Goal: Task Accomplishment & Management: Manage account settings

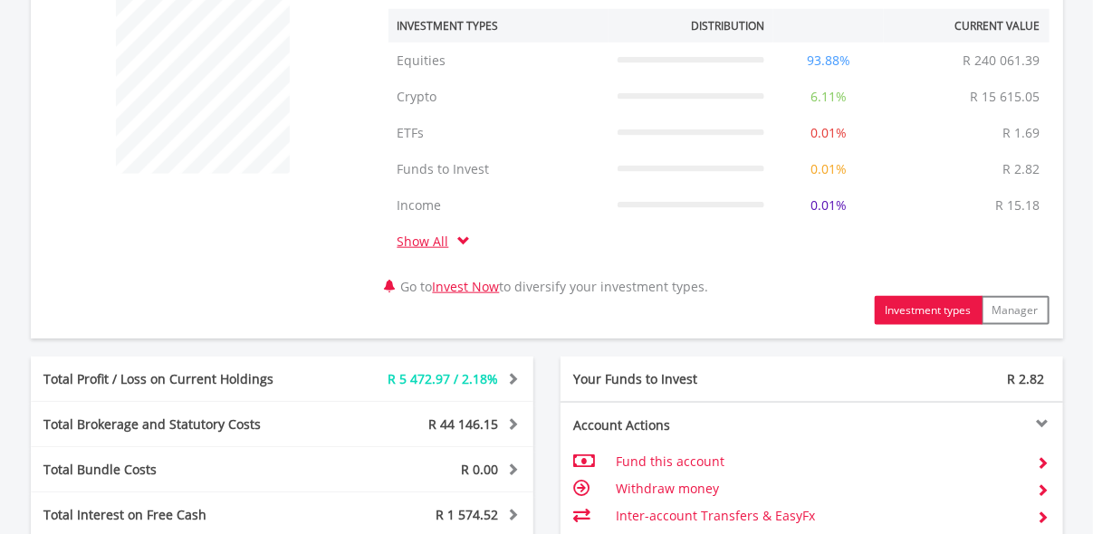
scroll to position [1140, 0]
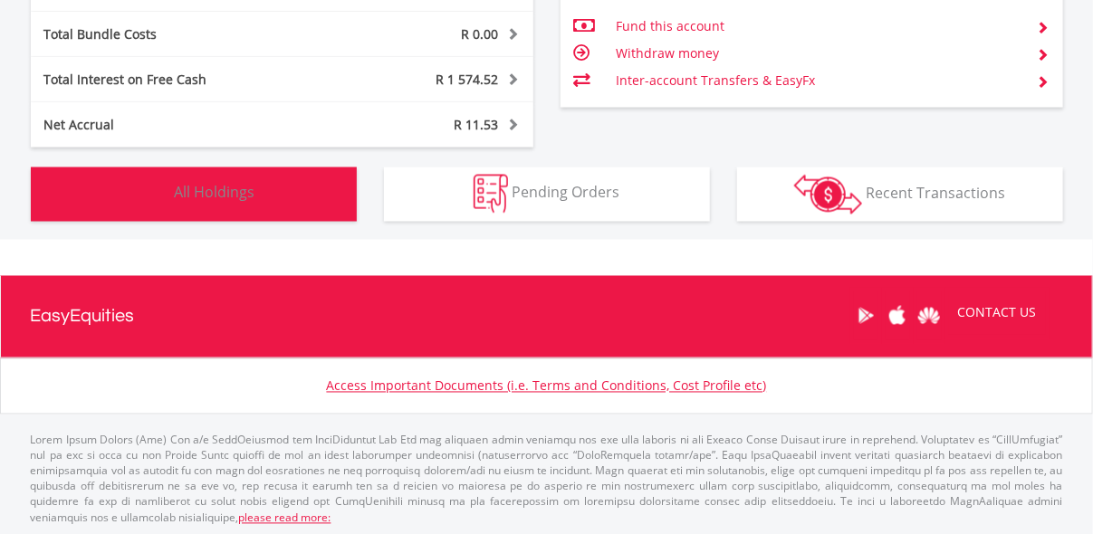
click at [289, 197] on button "Holdings All Holdings" at bounding box center [194, 195] width 326 height 54
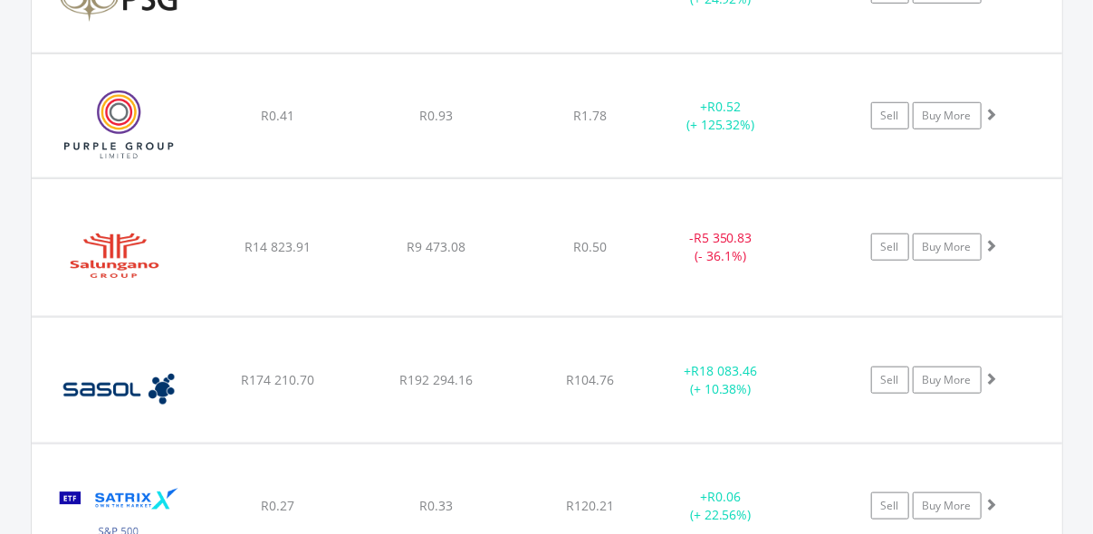
scroll to position [3271, 0]
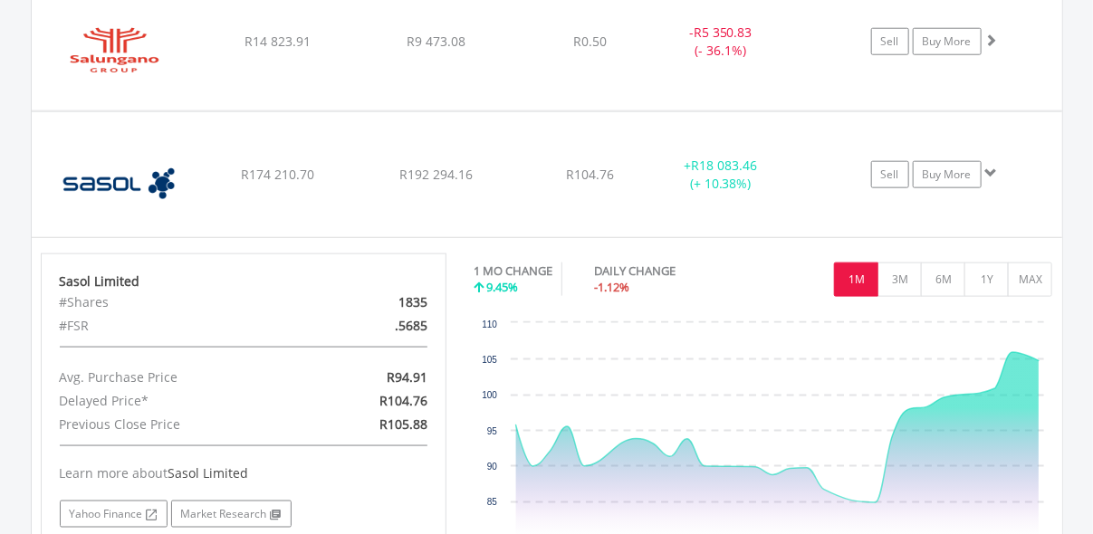
scroll to position [3471, 0]
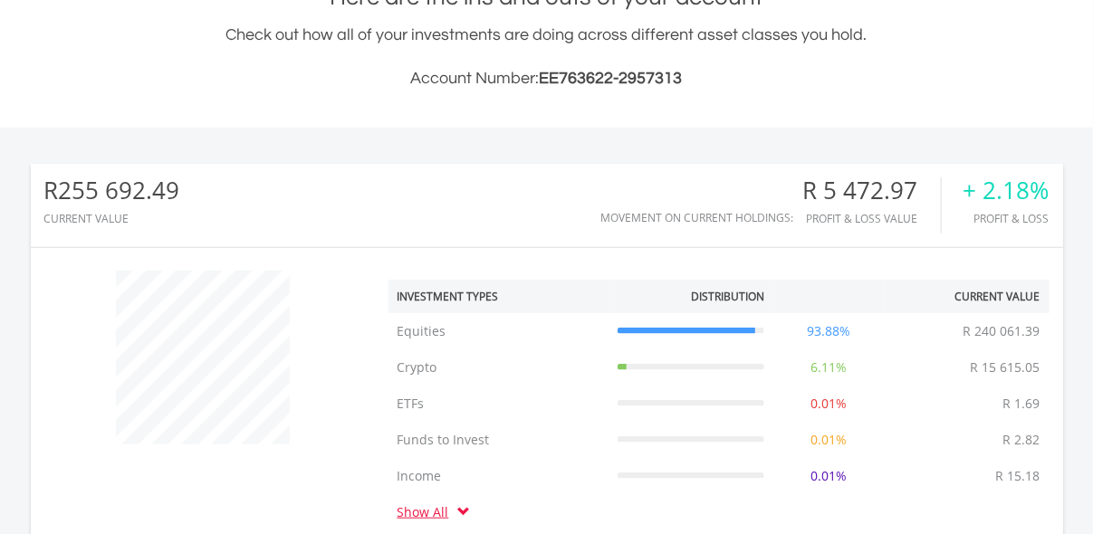
scroll to position [0, 0]
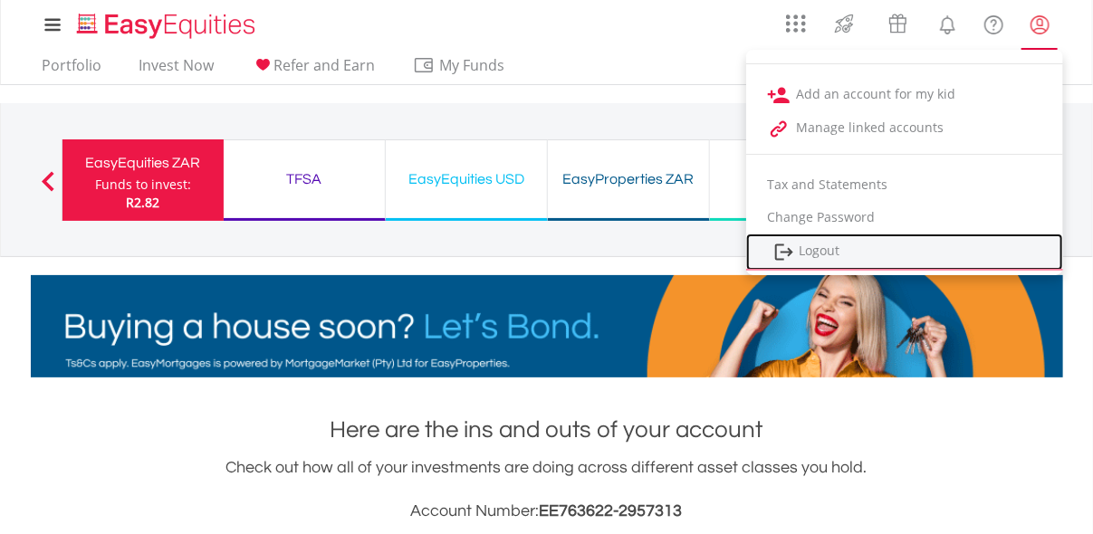
click at [850, 257] on link "Logout" at bounding box center [904, 252] width 317 height 37
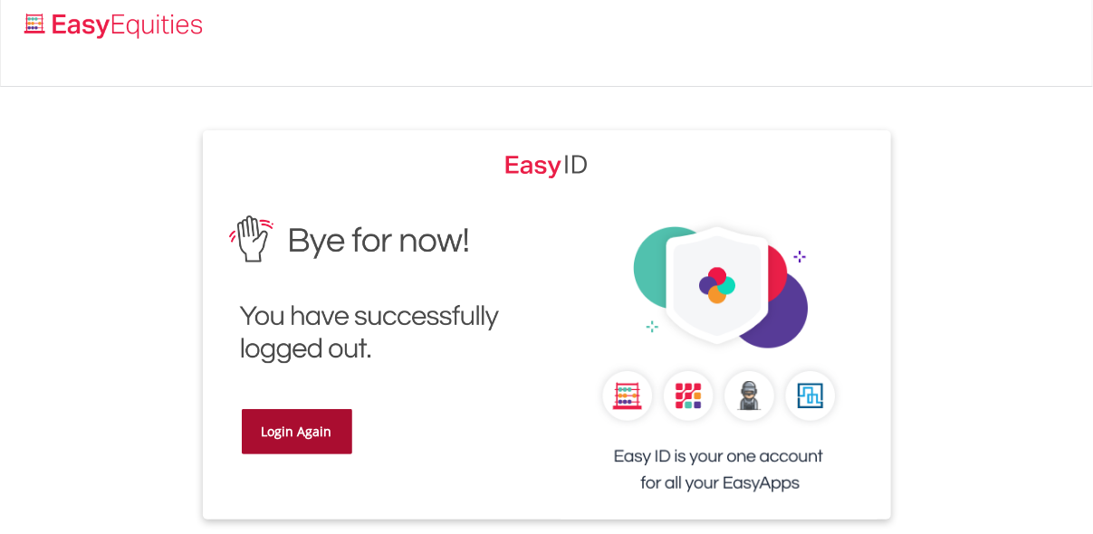
click at [274, 435] on link "Login Again" at bounding box center [297, 431] width 111 height 45
